Goal: Transaction & Acquisition: Purchase product/service

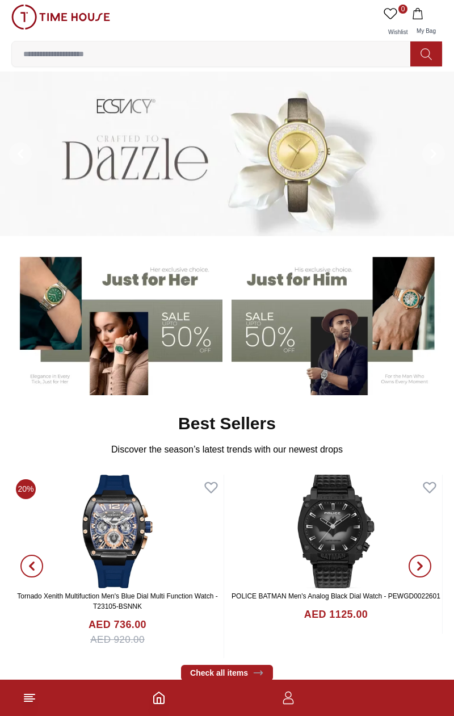
click at [28, 701] on icon at bounding box center [30, 698] width 14 height 14
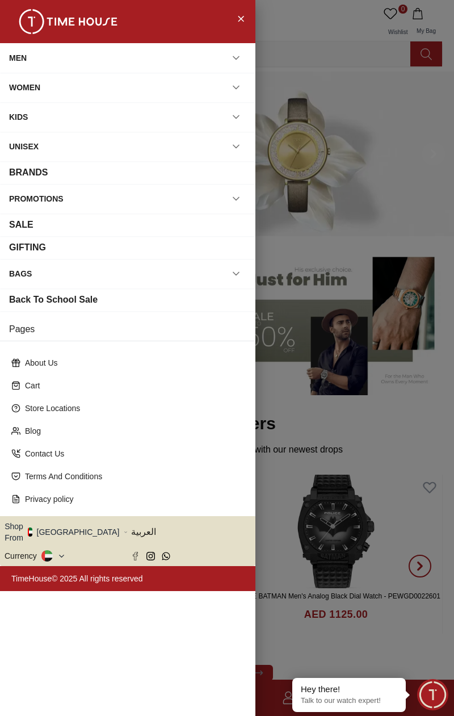
click at [61, 267] on div "BAGS" at bounding box center [127, 274] width 237 height 20
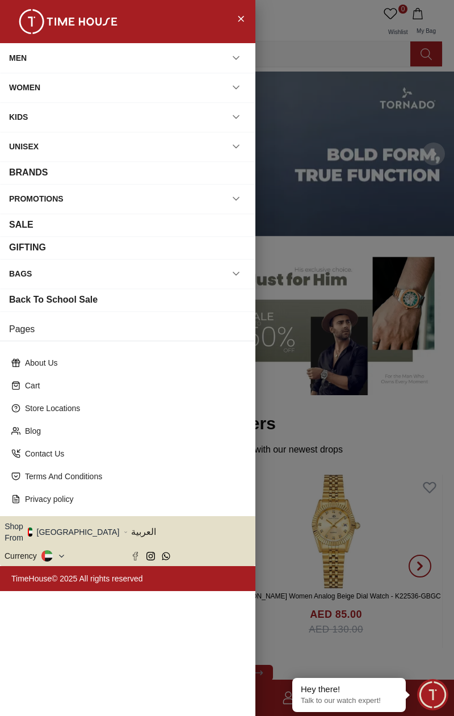
click at [77, 525] on button "Shop From UAE" at bounding box center [66, 532] width 123 height 23
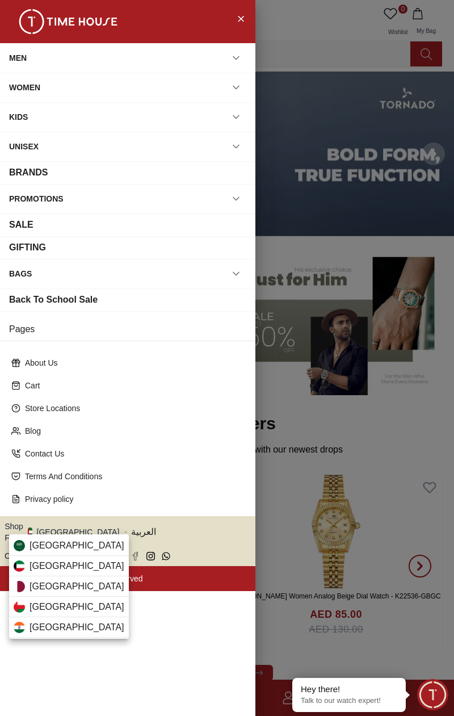
click at [56, 590] on div "Qatar" at bounding box center [69, 586] width 120 height 20
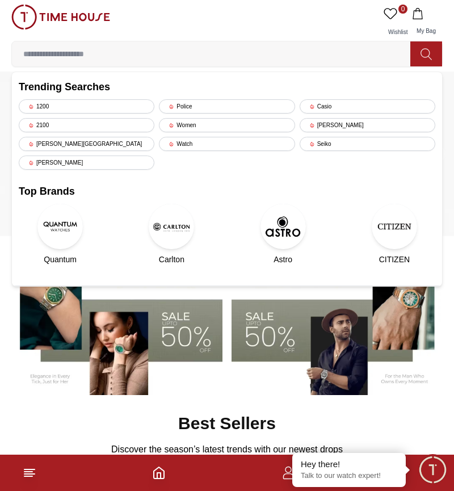
click at [350, 107] on div "Casio" at bounding box center [368, 106] width 136 height 14
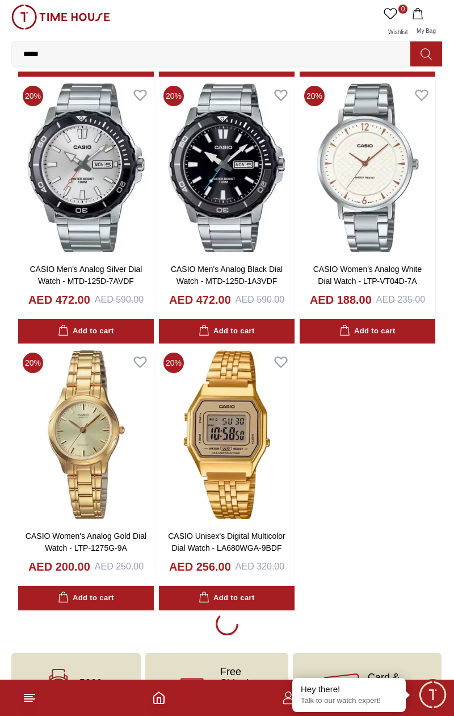
scroll to position [1432, 0]
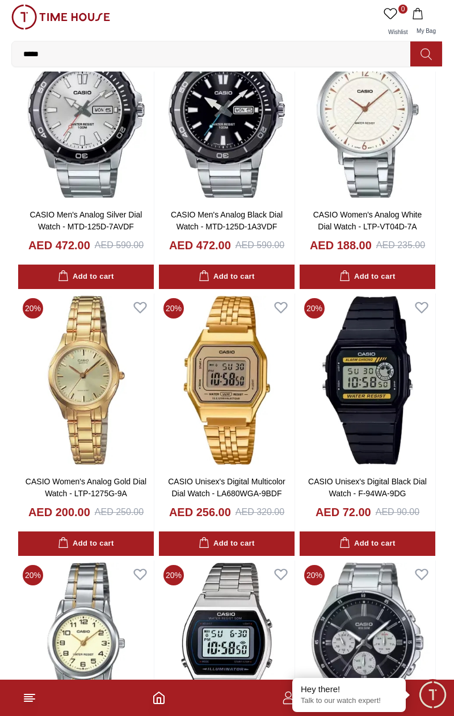
click at [31, 699] on line at bounding box center [29, 699] width 10 height 0
